Goal: Task Accomplishment & Management: Manage account settings

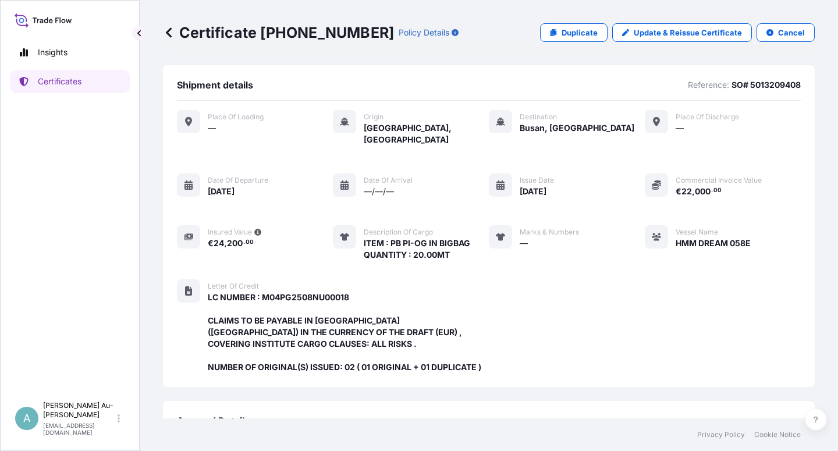
scroll to position [311, 0]
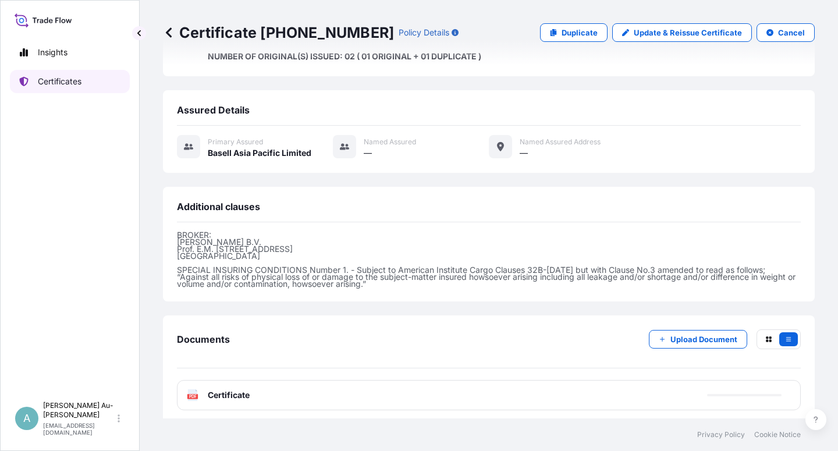
click at [63, 86] on p "Certificates" at bounding box center [60, 82] width 44 height 12
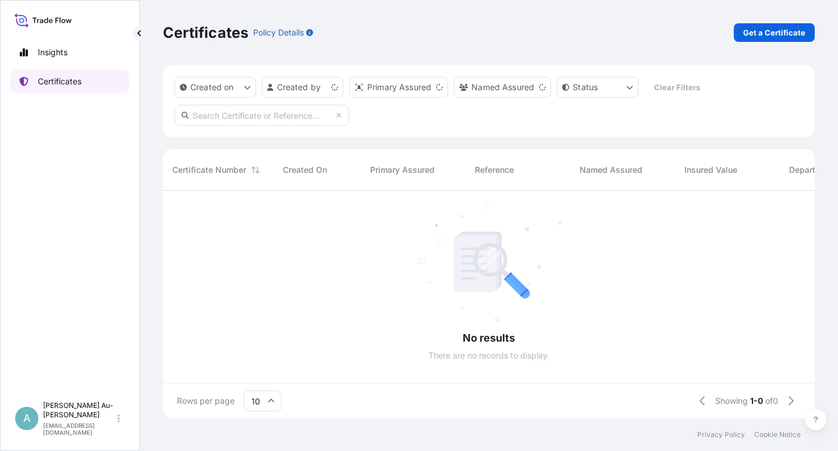
scroll to position [224, 642]
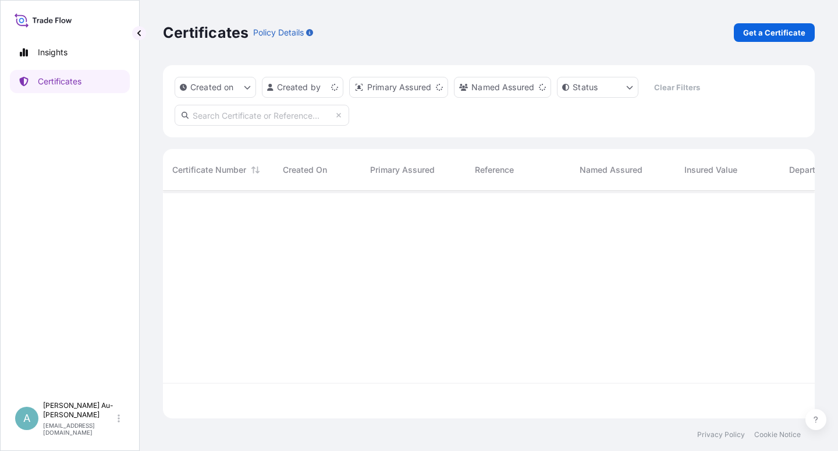
click at [250, 115] on input "text" at bounding box center [262, 115] width 175 height 21
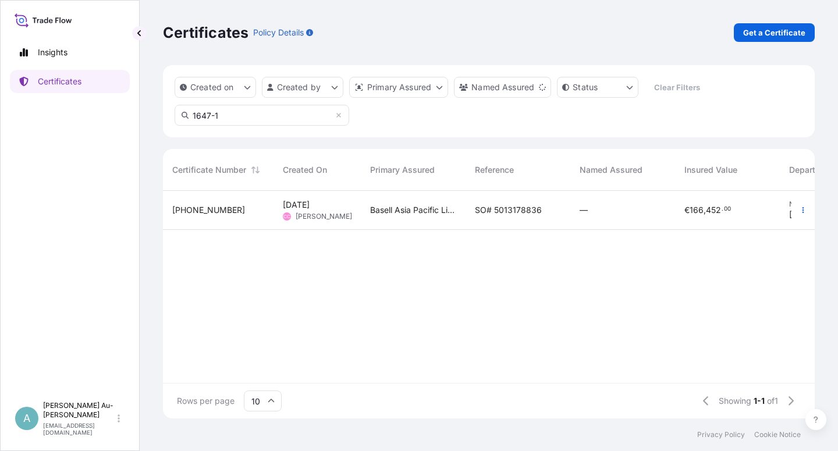
type input "1647-1"
click at [492, 215] on span "SO# 5013178836" at bounding box center [508, 210] width 67 height 12
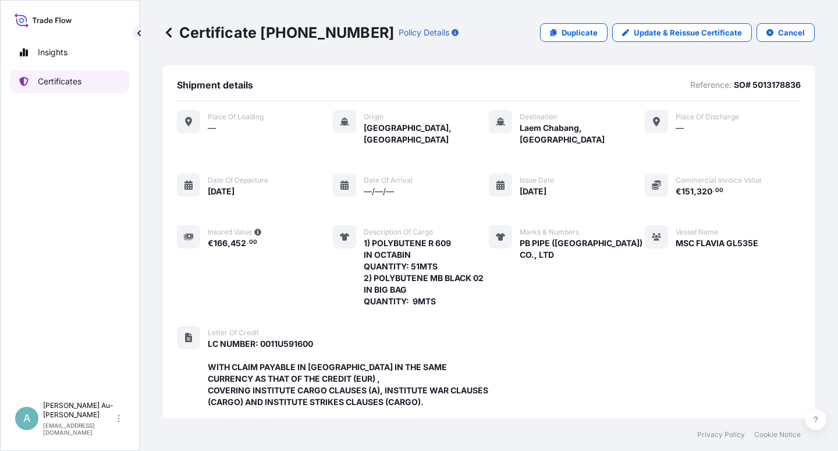
click at [54, 88] on link "Certificates" at bounding box center [70, 81] width 120 height 23
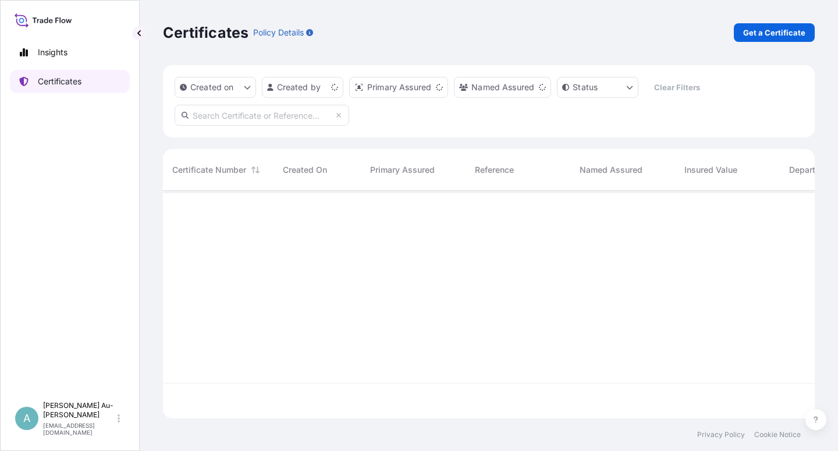
scroll to position [224, 642]
click at [225, 118] on input "text" at bounding box center [262, 115] width 175 height 21
type input "1619-2"
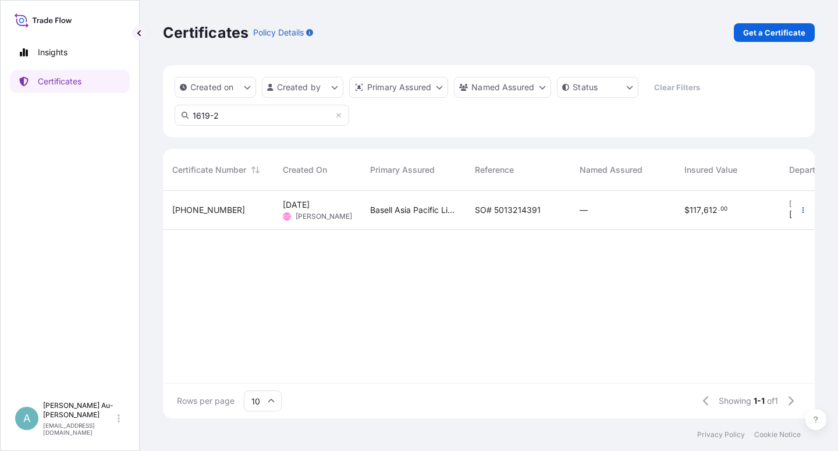
click at [506, 212] on span "SO# 5013214391" at bounding box center [508, 210] width 66 height 12
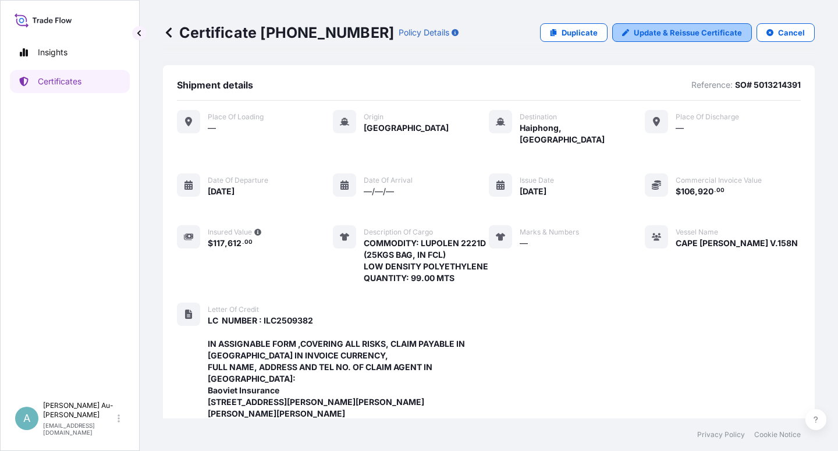
click at [650, 31] on p "Update & Reissue Certificate" at bounding box center [688, 33] width 108 height 12
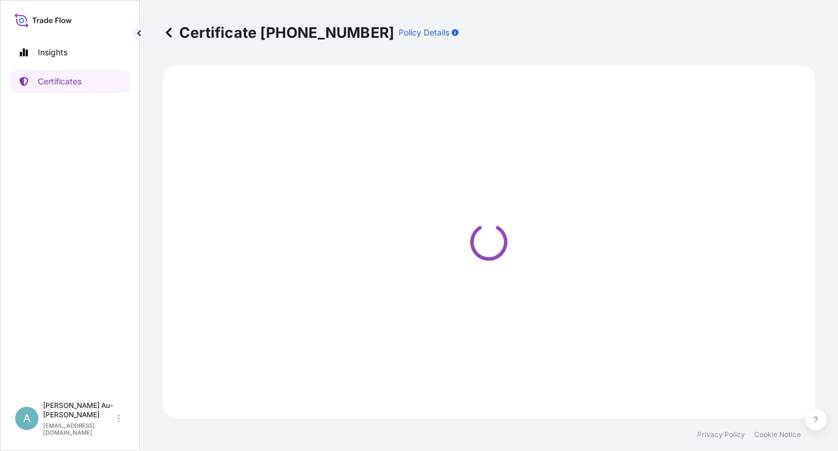
select select "Sea"
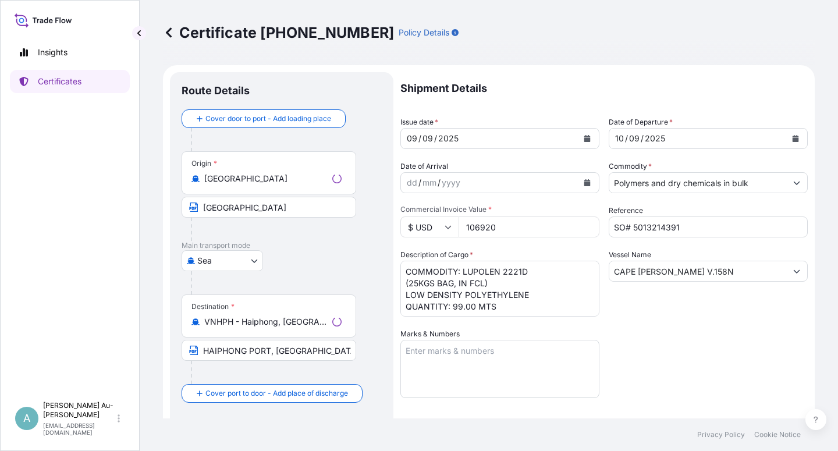
select select "32034"
click at [584, 138] on icon "Calendar" at bounding box center [587, 138] width 6 height 7
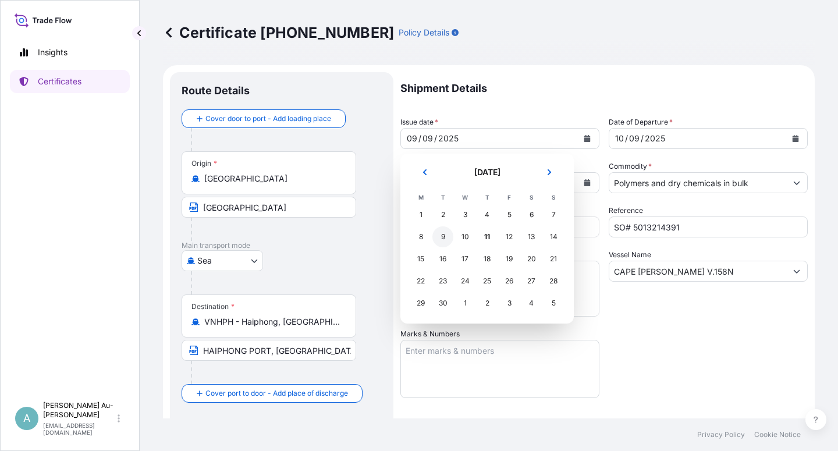
click at [441, 238] on div "9" at bounding box center [443, 236] width 21 height 21
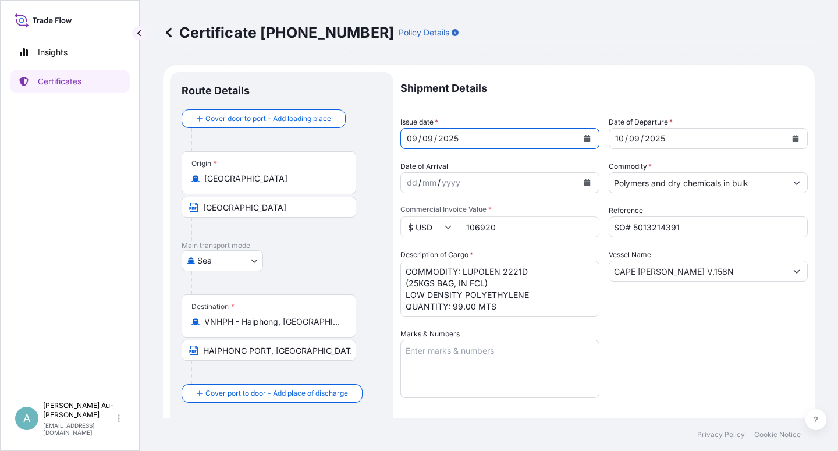
click at [679, 345] on div "Shipment Details Issue date * [DATE] Date of Departure * [DATE] Date of Arrival…" at bounding box center [604, 371] width 407 height 599
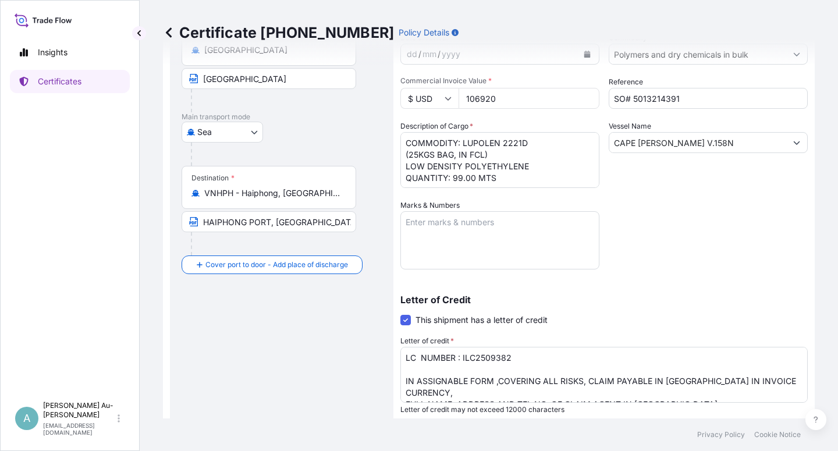
scroll to position [140, 0]
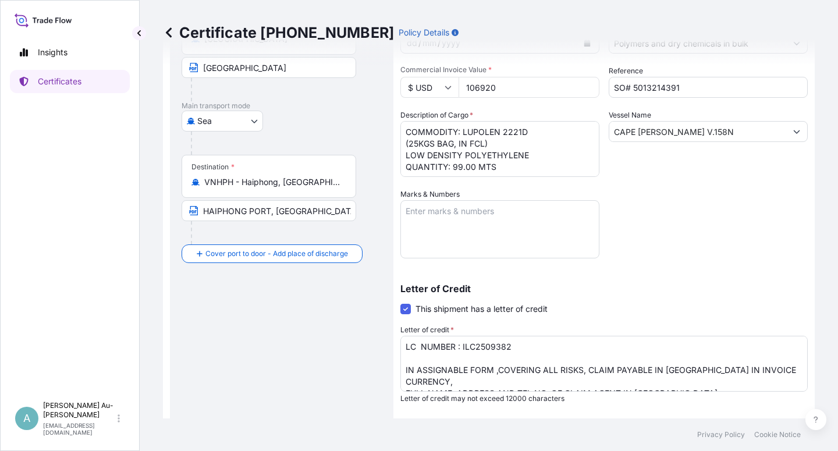
click at [536, 344] on textarea "LC NUMBER : ILC2509382 IN ASSIGNABLE FORM ,COVERING ALL RISKS, CLAIM PAYABLE IN…" at bounding box center [604, 364] width 407 height 56
click at [713, 290] on p "Letter of Credit" at bounding box center [604, 288] width 407 height 9
click at [449, 382] on textarea "LC NUMBER : ILC2509382 IN ASSIGNABLE FORM ,COVERING ALL RISKS, CLAIM PAYABLE IN…" at bounding box center [604, 364] width 407 height 56
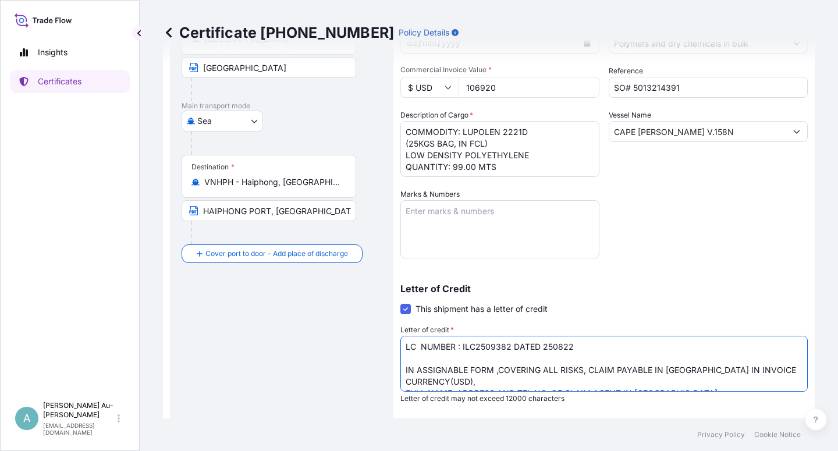
type textarea "LC NUMBER : ILC2509382 DATED 250822 IN ASSIGNABLE FORM ,COVERING ALL RISKS, CLA…"
click at [628, 306] on div "Letter of Credit This shipment has a letter of credit Letter of credit * LC NUM…" at bounding box center [604, 343] width 407 height 119
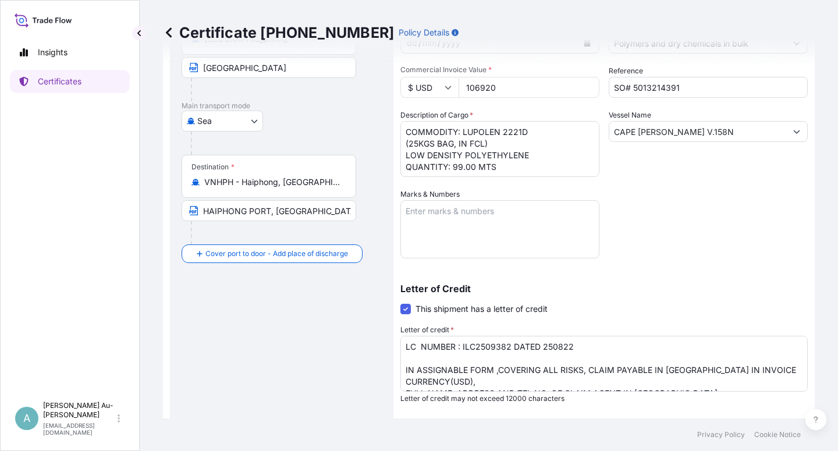
scroll to position [285, 0]
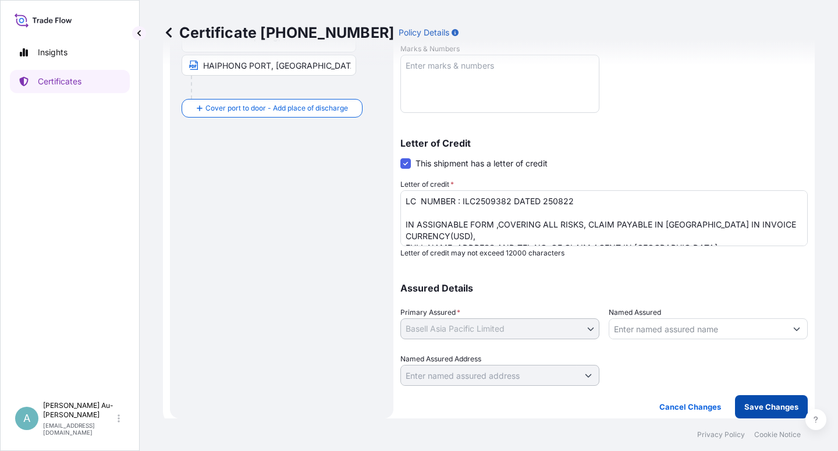
click at [757, 410] on p "Save Changes" at bounding box center [772, 407] width 54 height 12
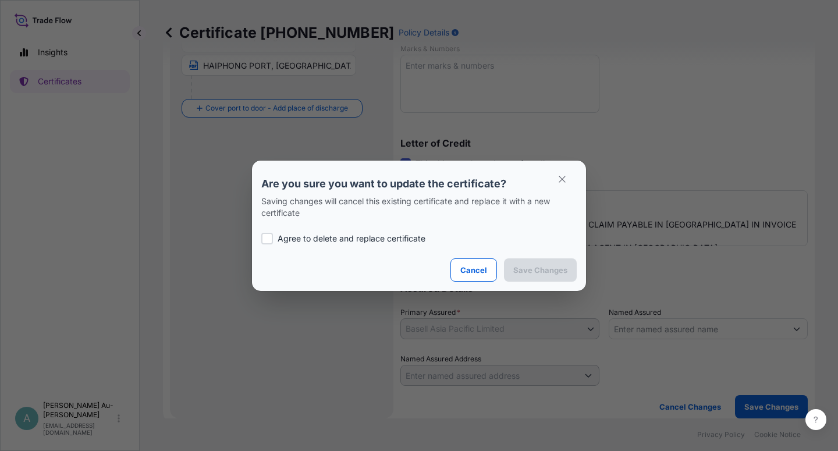
click at [268, 241] on div at bounding box center [267, 239] width 12 height 12
checkbox input "true"
click at [547, 271] on p "Save Changes" at bounding box center [540, 270] width 54 height 12
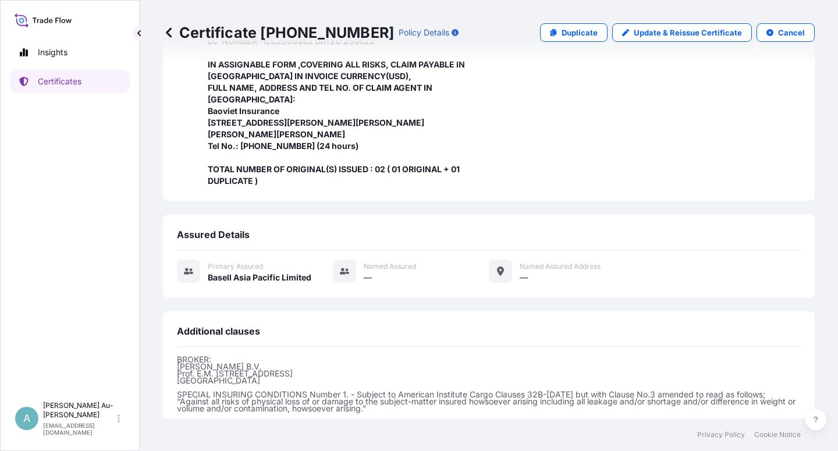
scroll to position [404, 0]
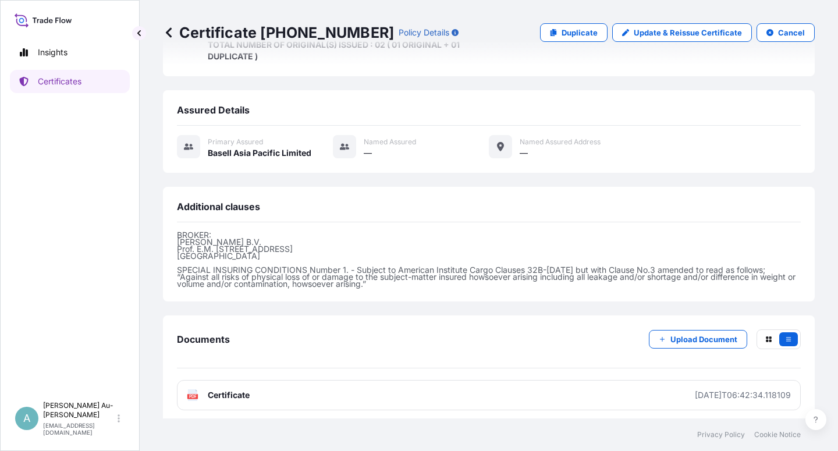
click at [319, 397] on link "PDF Certificate [DATE]T06:42:34.118109" at bounding box center [489, 395] width 624 height 30
click at [76, 85] on p "Certificates" at bounding box center [60, 82] width 44 height 12
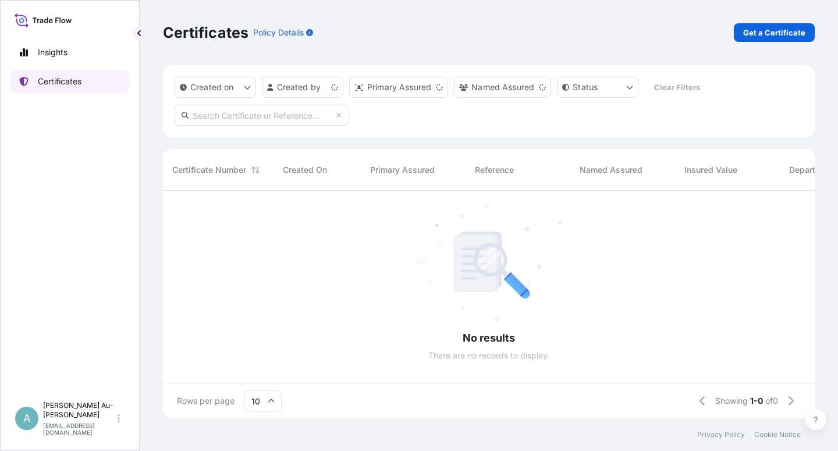
scroll to position [224, 642]
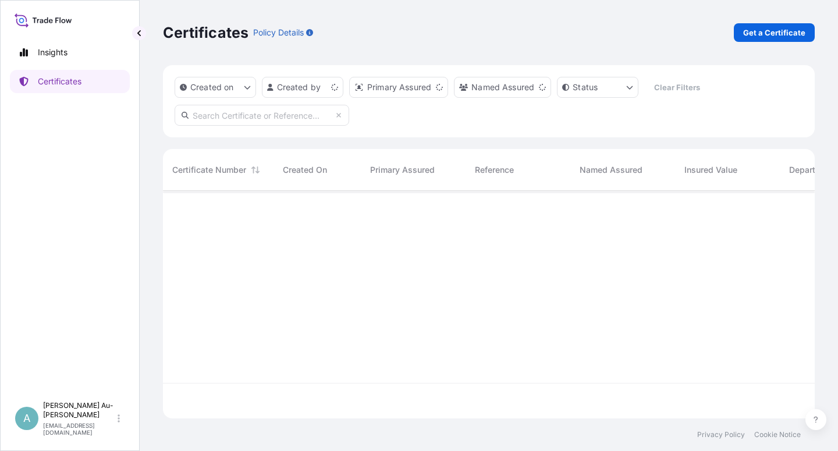
click at [252, 117] on input "text" at bounding box center [262, 115] width 175 height 21
type input "1448-1"
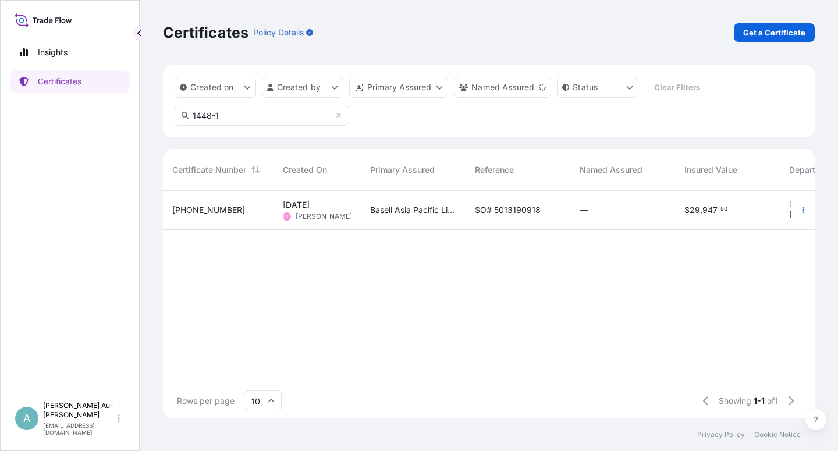
click at [505, 208] on span "SO# 5013190918" at bounding box center [508, 210] width 66 height 12
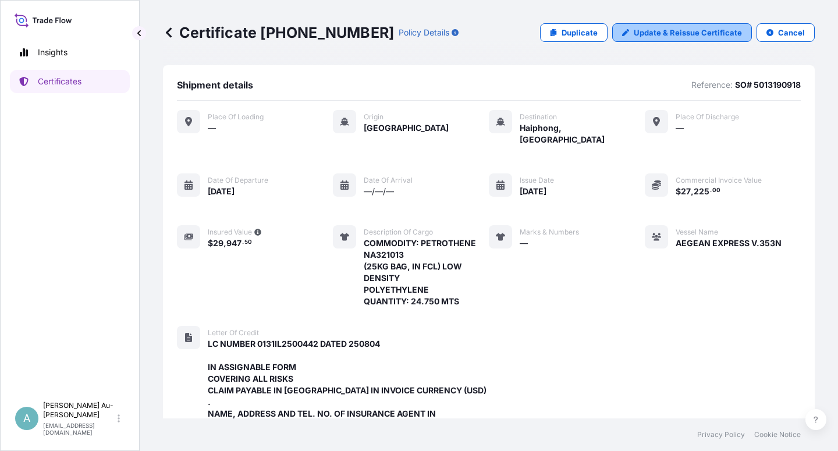
click at [667, 32] on p "Update & Reissue Certificate" at bounding box center [688, 33] width 108 height 12
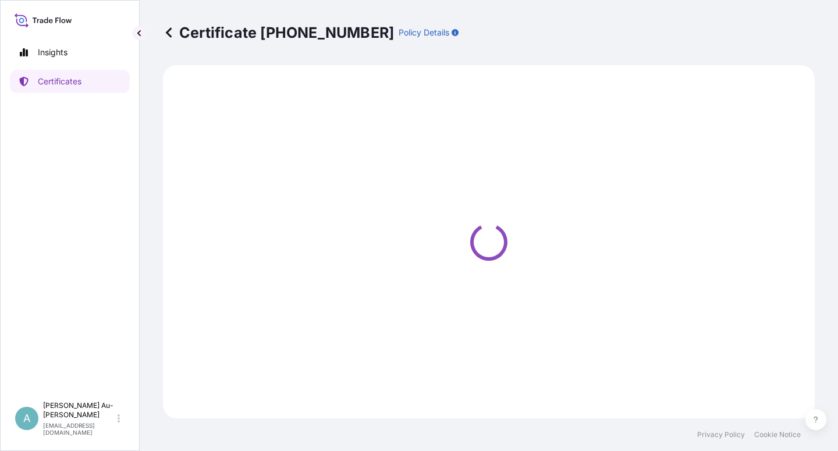
select select "Sea"
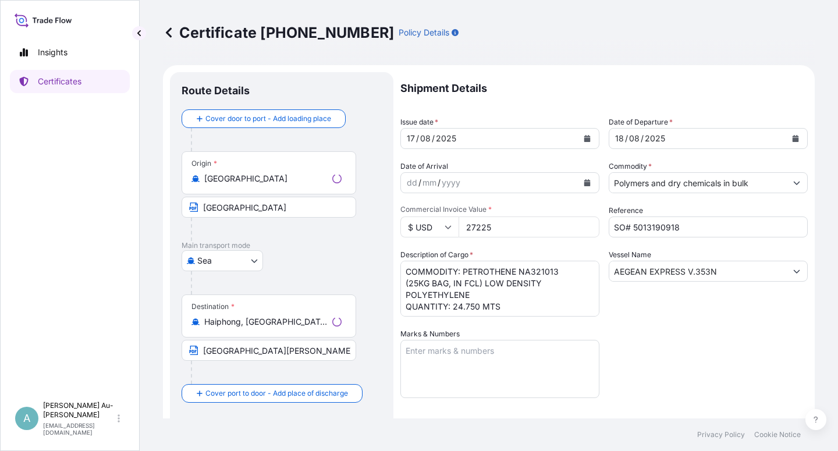
select select "32034"
click at [584, 140] on icon "Calendar" at bounding box center [587, 138] width 6 height 7
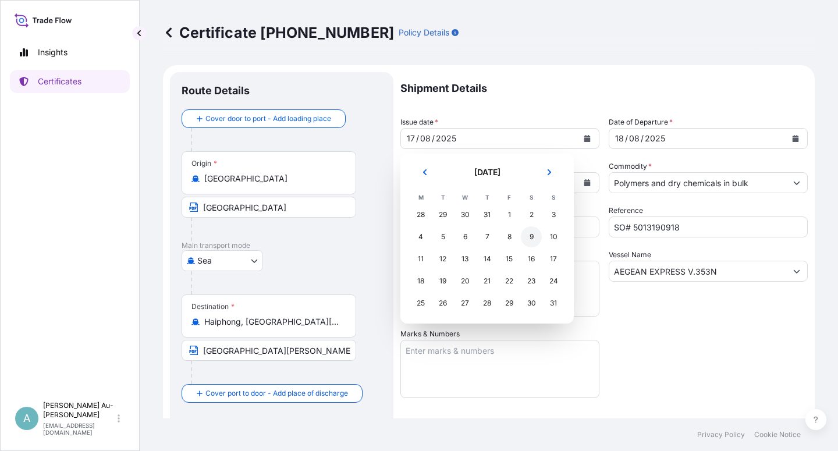
click at [534, 239] on div "9" at bounding box center [531, 236] width 21 height 21
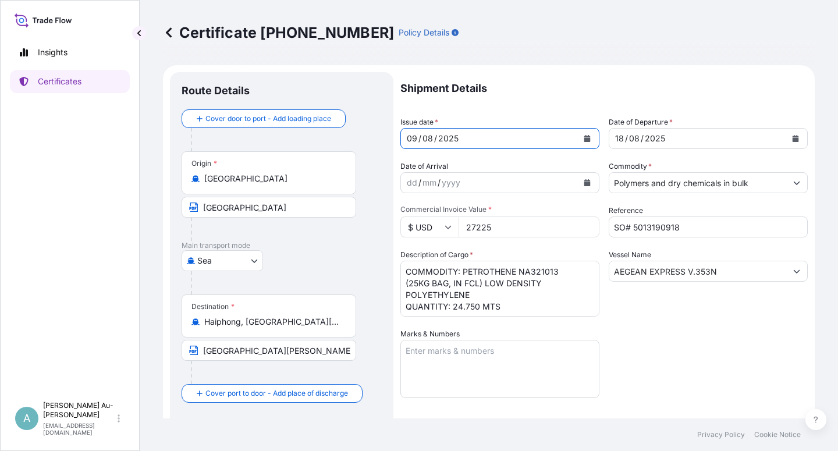
click at [579, 137] on button "Calendar" at bounding box center [587, 138] width 19 height 19
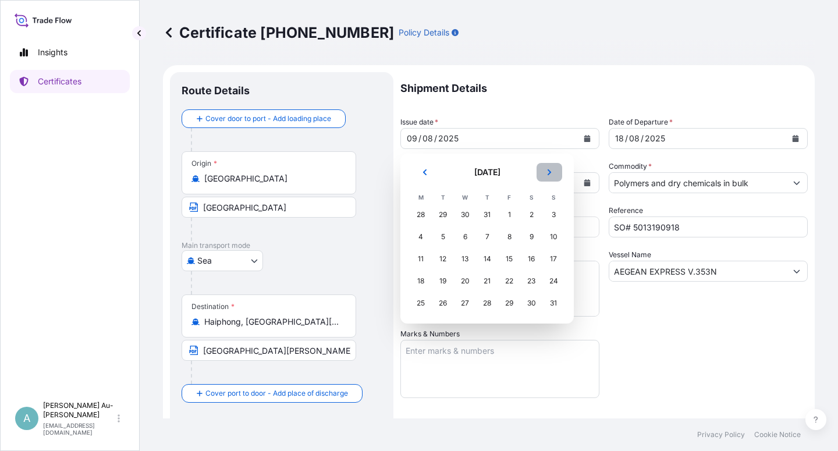
click at [554, 177] on button "Next" at bounding box center [550, 172] width 26 height 19
click at [439, 236] on div "9" at bounding box center [443, 236] width 21 height 21
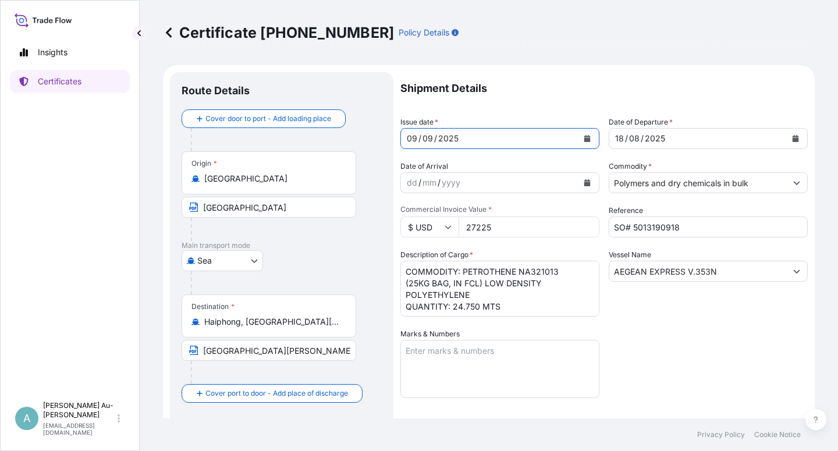
click at [789, 138] on button "Calendar" at bounding box center [795, 138] width 19 height 19
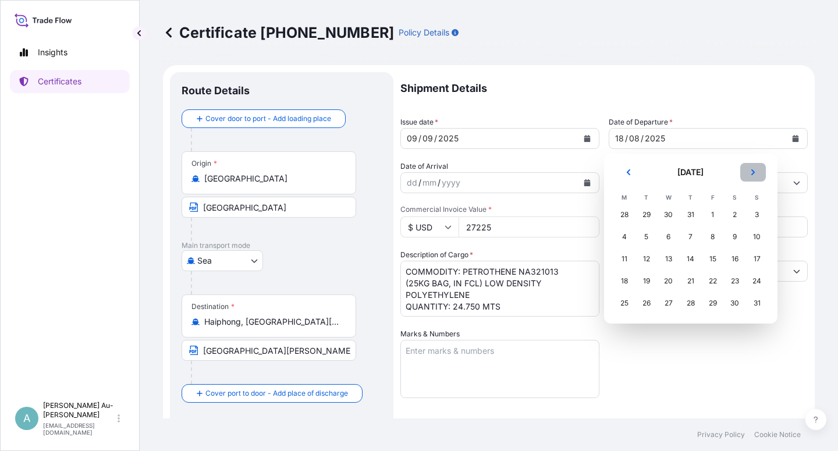
click at [759, 174] on button "Next" at bounding box center [753, 172] width 26 height 19
click at [667, 237] on div "10" at bounding box center [668, 236] width 21 height 21
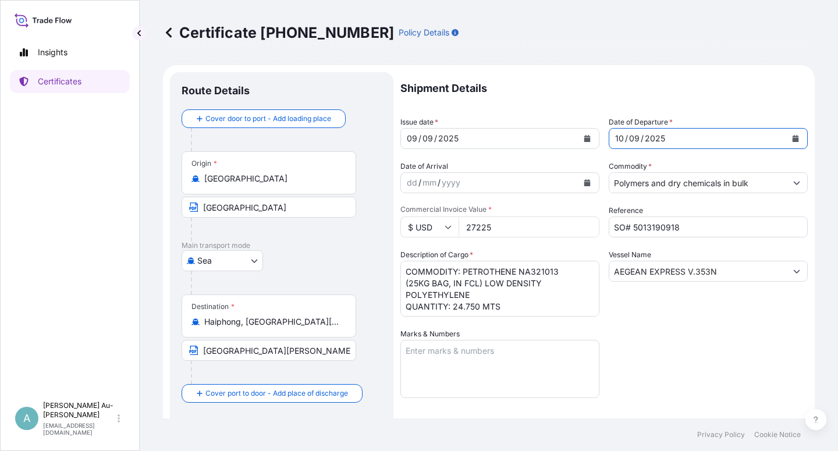
click at [669, 351] on div "Shipment Details Issue date * [DATE] Date of Departure * [DATE] Date of Arrival…" at bounding box center [604, 371] width 407 height 599
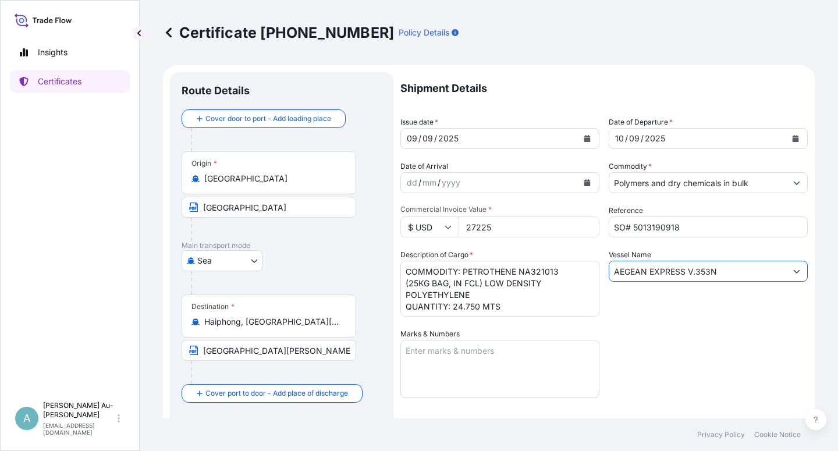
drag, startPoint x: 720, startPoint y: 275, endPoint x: 601, endPoint y: 276, distance: 118.2
click at [609, 276] on input "AEGEAN EXPRESS V.353N" at bounding box center [697, 271] width 177 height 21
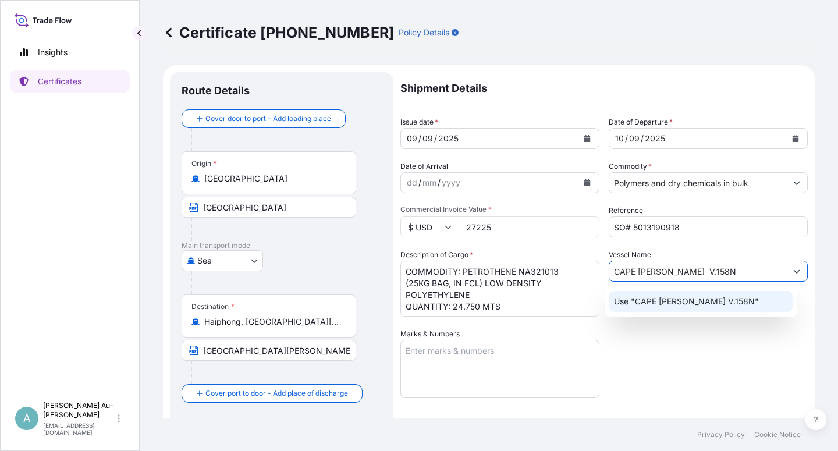
type input "CAPE [PERSON_NAME] V.158N"
click at [654, 381] on div "Shipment Details Issue date * [DATE] Date of Departure * [DATE] Date of Arrival…" at bounding box center [604, 371] width 407 height 599
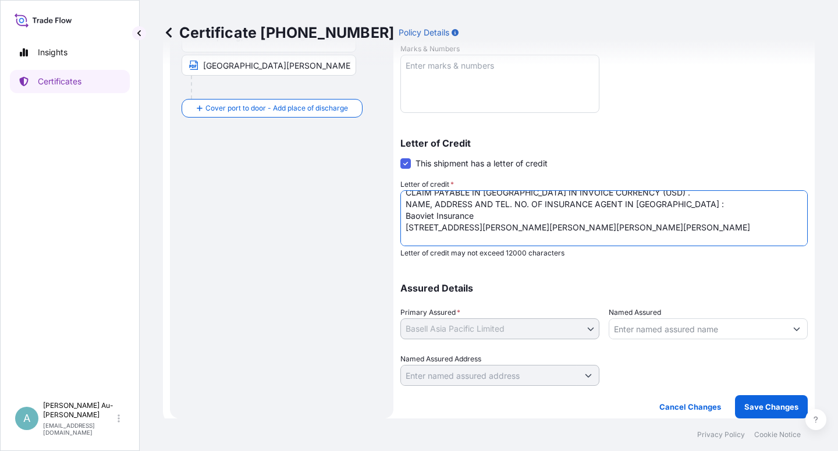
scroll to position [73, 0]
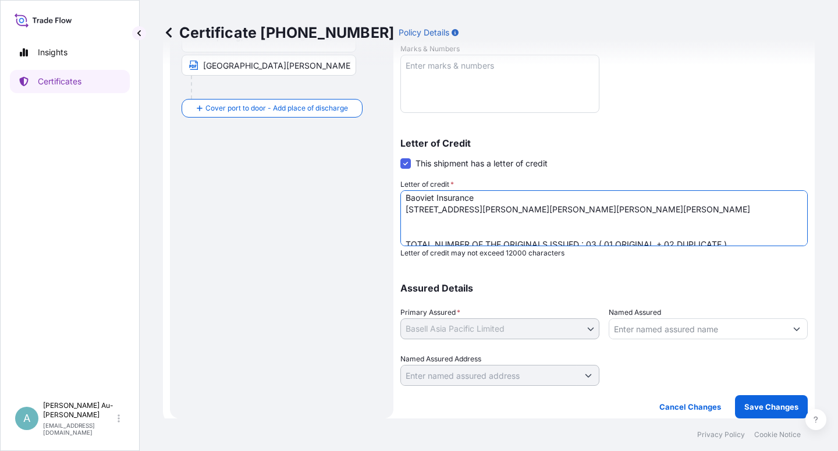
click at [406, 219] on textarea "LC NUMBER 0131IL2500442 DATED 250804 IN ASSIGNABLE FORM COVERING ALL RISKS CLAI…" at bounding box center [604, 218] width 407 height 56
paste textarea "Direct Line: [PHONE_NUMBER] (24 hours)"
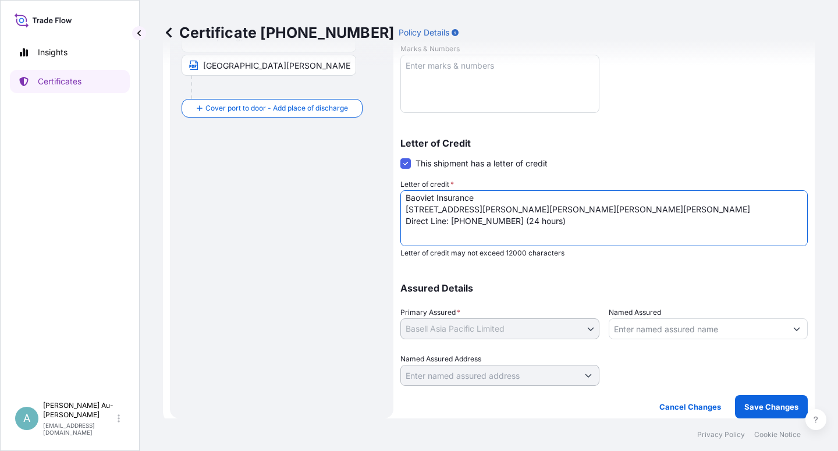
drag, startPoint x: 404, startPoint y: 221, endPoint x: 427, endPoint y: 254, distance: 39.7
click at [405, 222] on textarea "LC NUMBER 0131IL2500442 DATED 250804 IN ASSIGNABLE FORM COVERING ALL RISKS CLAI…" at bounding box center [604, 218] width 407 height 56
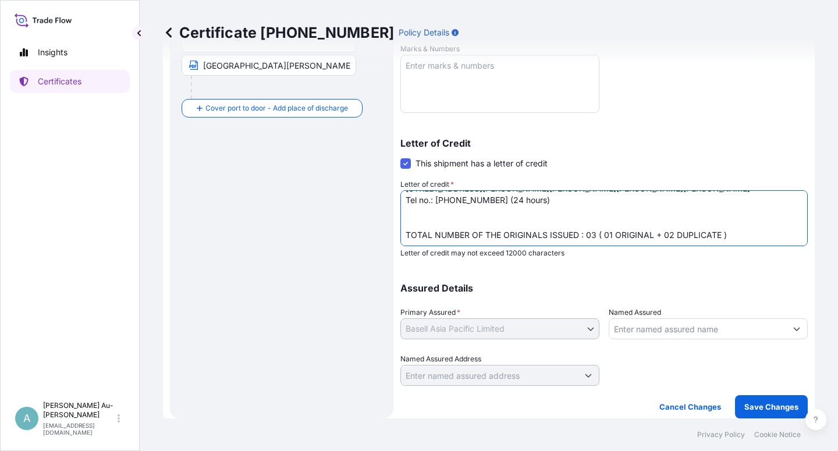
scroll to position [103, 0]
type textarea "LC NUMBER 0131IL2500442 DATED 250804 IN ASSIGNABLE FORM COVERING ALL RISKS CLAI…"
click at [745, 405] on p "Save Changes" at bounding box center [772, 407] width 54 height 12
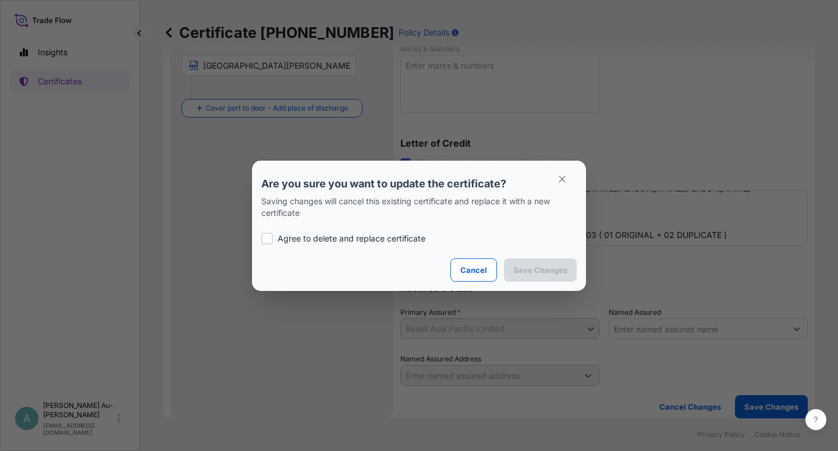
click at [382, 238] on p "Agree to delete and replace certificate" at bounding box center [352, 239] width 148 height 12
checkbox input "true"
click at [523, 270] on p "Save Changes" at bounding box center [540, 270] width 54 height 12
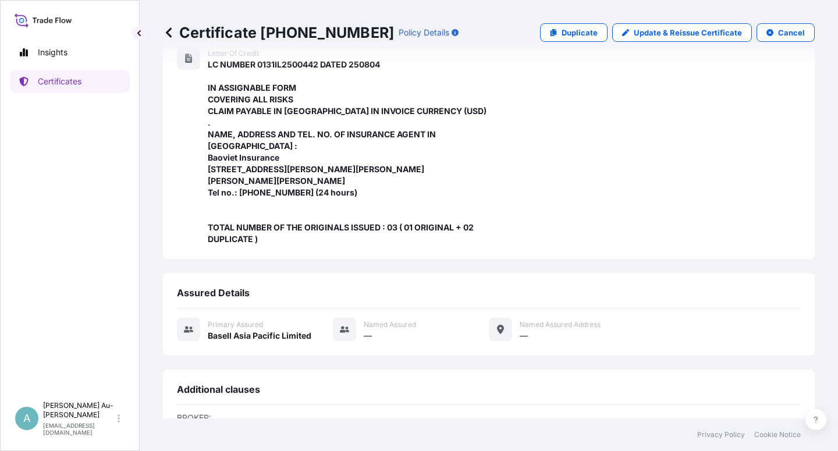
scroll to position [439, 0]
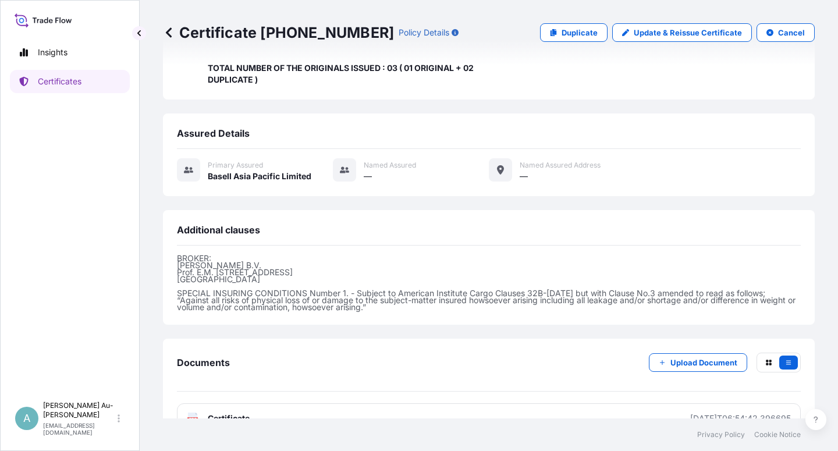
click at [275, 403] on link "PDF Certificate [DATE]T06:54:42.396695" at bounding box center [489, 418] width 624 height 30
